Goal: Check status: Check status

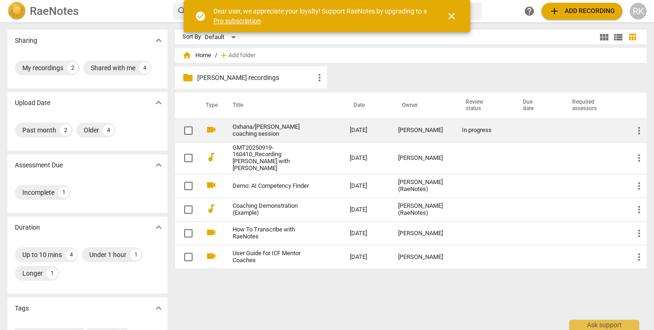
click at [247, 127] on link "Oxhana/[PERSON_NAME] coaching session" at bounding box center [275, 131] width 84 height 14
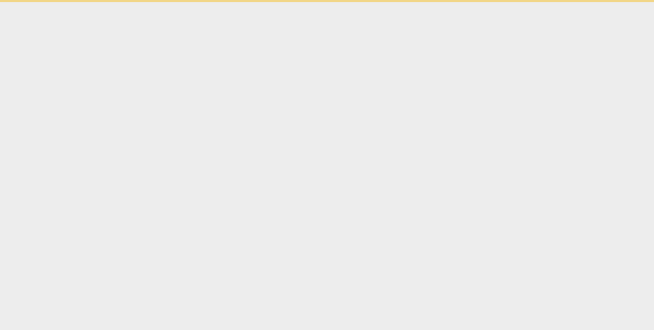
click at [247, 2] on html "check_circle Dear user, we appreciate your loyalty! Support RaeNotes by upgradi…" at bounding box center [327, 1] width 654 height 2
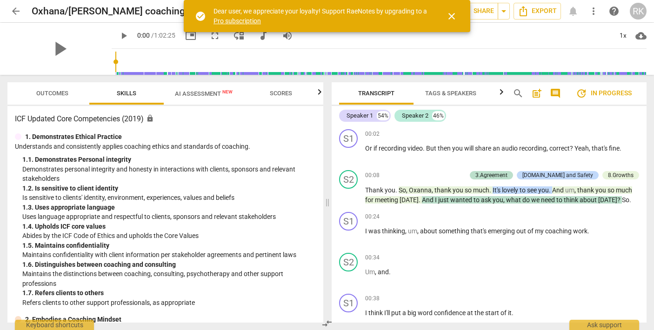
click at [452, 13] on span "close" at bounding box center [451, 16] width 11 height 11
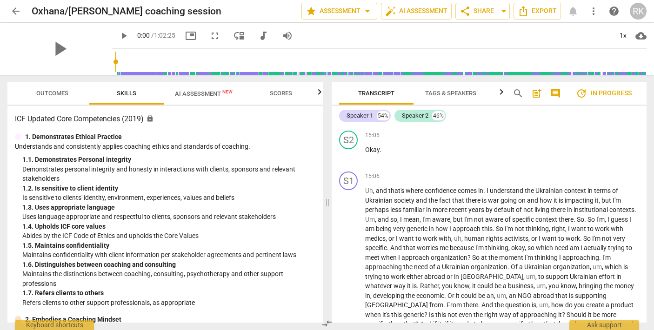
click at [45, 93] on span "Outcomes" at bounding box center [52, 93] width 32 height 7
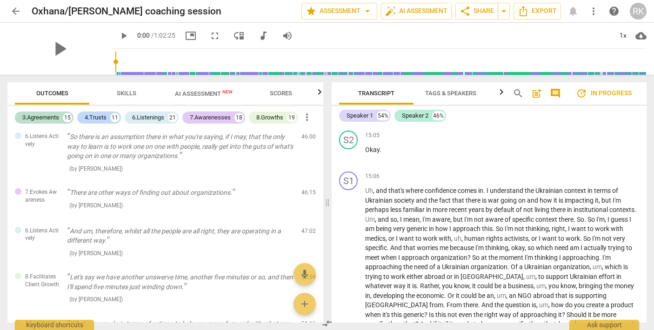
scroll to position [2686, 0]
click at [278, 93] on span "Scores" at bounding box center [281, 93] width 22 height 7
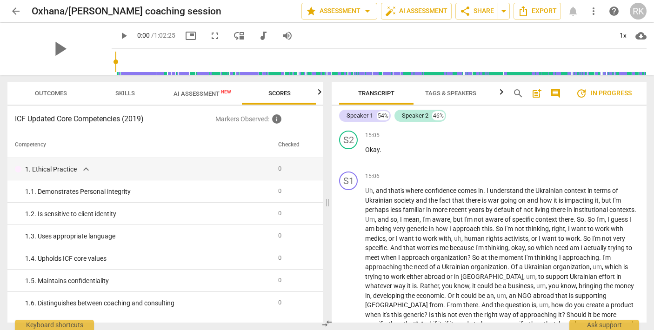
scroll to position [0, 2]
click at [55, 93] on span "Outcomes" at bounding box center [50, 93] width 32 height 7
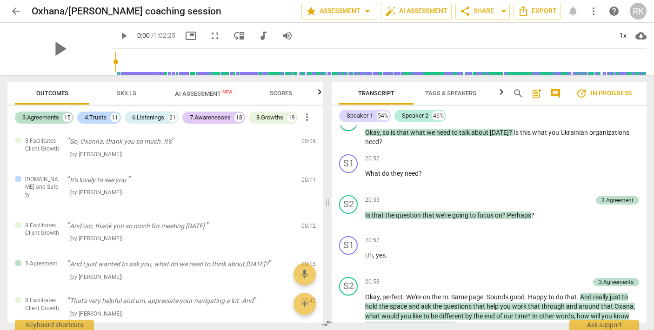
scroll to position [4169, 0]
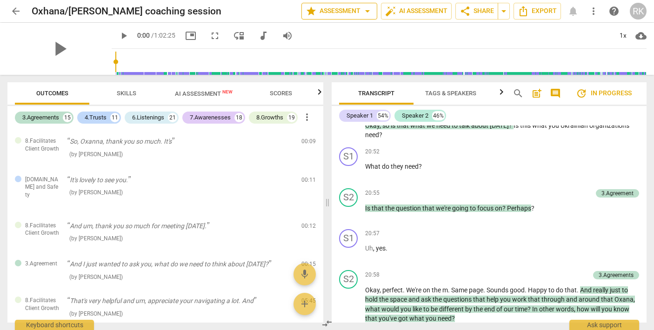
click at [348, 14] on span "star Assessment arrow_drop_down" at bounding box center [339, 11] width 67 height 11
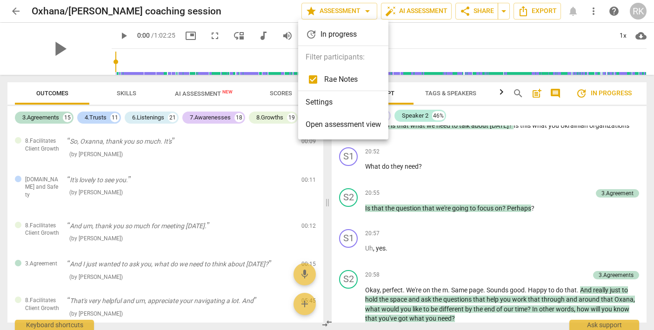
click at [344, 122] on span "Open assessment view" at bounding box center [343, 124] width 75 height 11
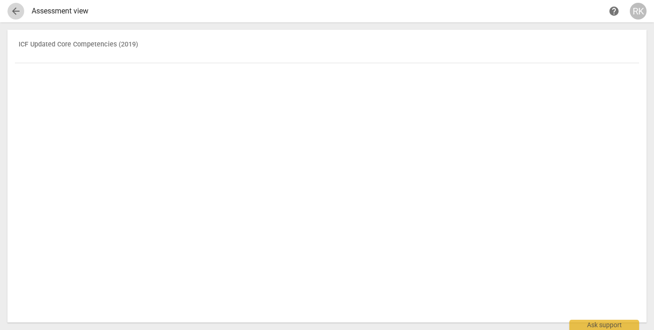
click at [18, 10] on span "arrow_back" at bounding box center [15, 11] width 11 height 11
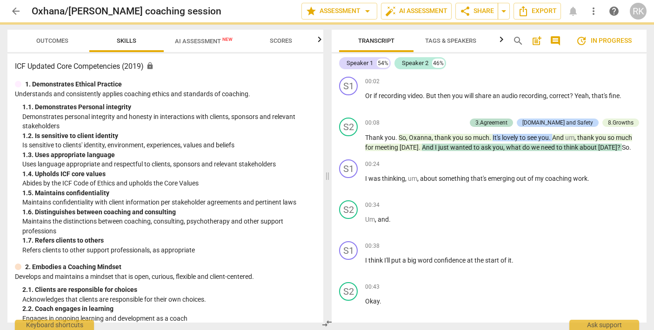
click at [15, 11] on span "arrow_back" at bounding box center [15, 11] width 11 height 11
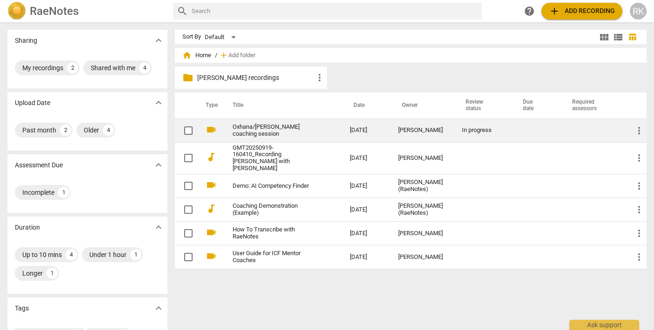
click at [292, 131] on link "Oxhana/[PERSON_NAME] coaching session" at bounding box center [275, 131] width 84 height 14
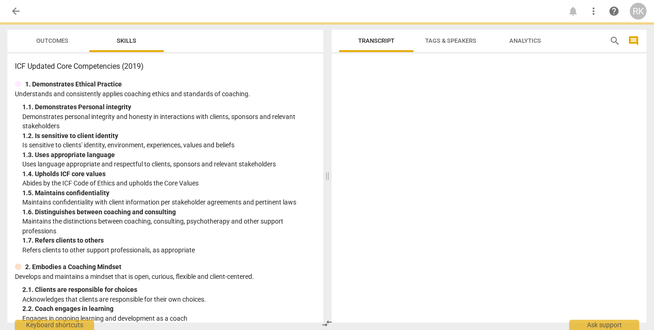
click at [293, 131] on div "1. 2. Is sensitive to client identity" at bounding box center [168, 136] width 293 height 10
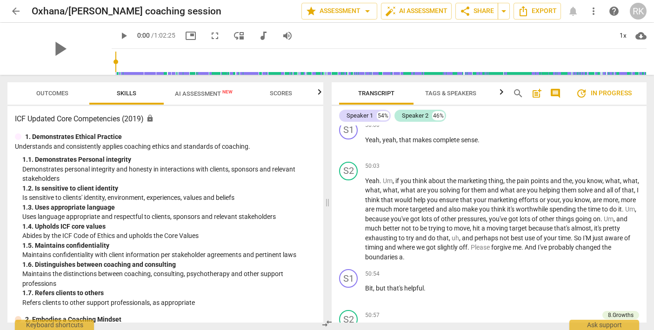
scroll to position [10533, 0]
click at [15, 12] on span "arrow_back" at bounding box center [15, 11] width 11 height 11
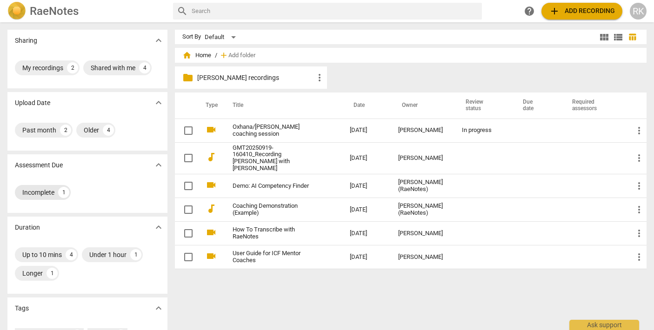
click at [33, 193] on div "Incomplete" at bounding box center [38, 192] width 32 height 9
